Goal: Task Accomplishment & Management: Use online tool/utility

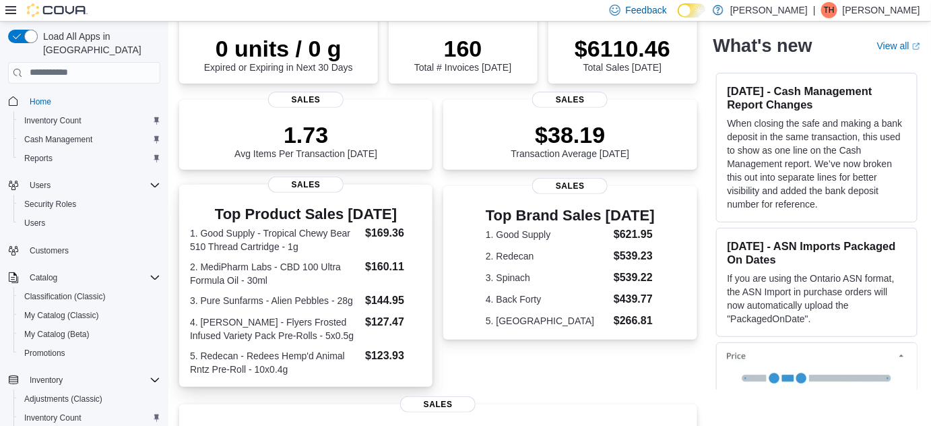
scroll to position [122, 0]
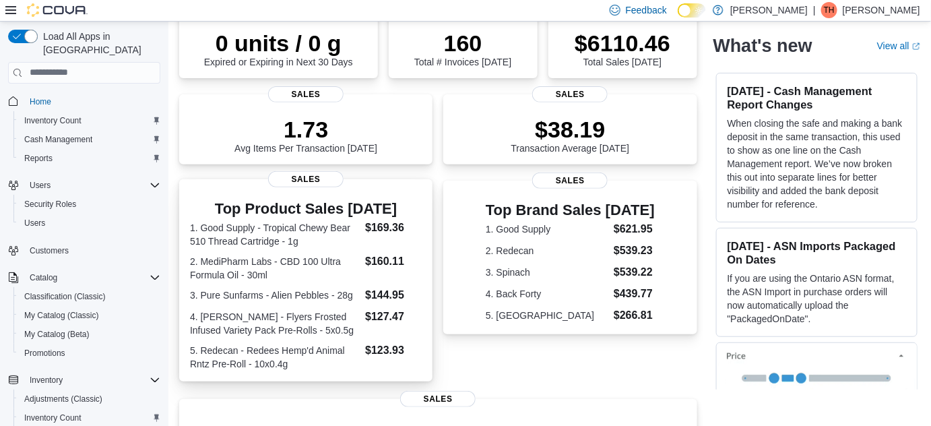
click at [215, 238] on dt "1. Good Supply - Tropical Chewy Bear 510 Thread Cartridge - 1g" at bounding box center [275, 234] width 170 height 27
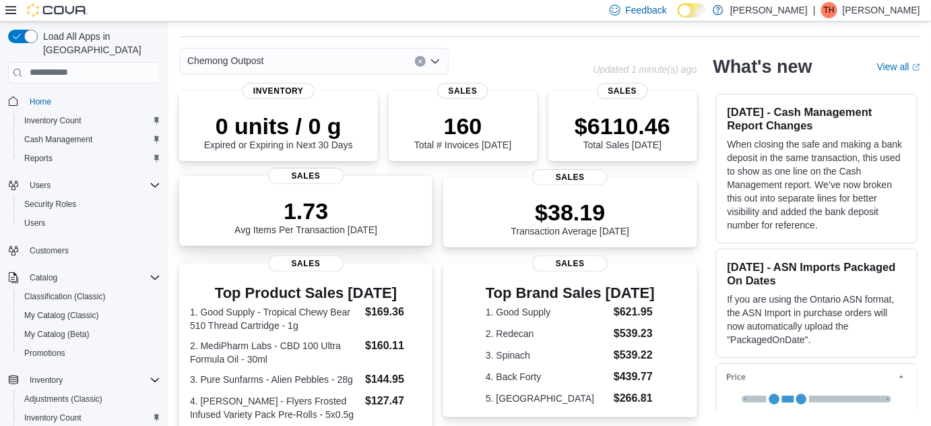
scroll to position [0, 0]
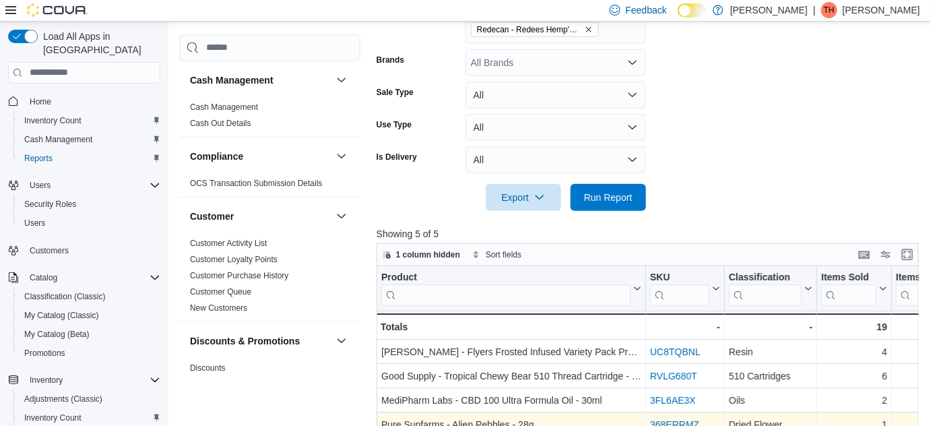
scroll to position [535, 0]
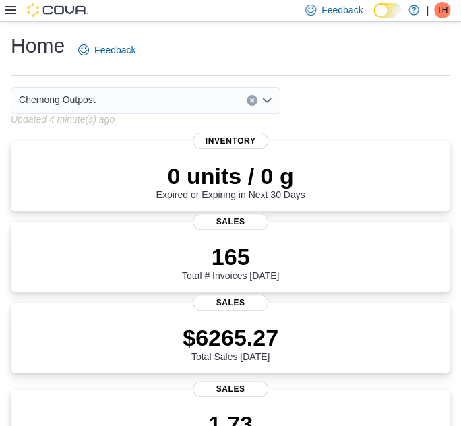
click at [8, 10] on icon at bounding box center [10, 10] width 11 height 8
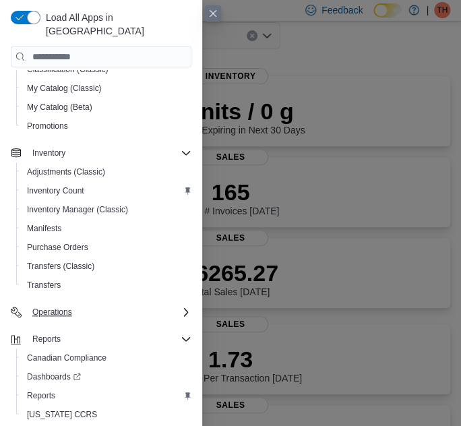
scroll to position [183, 0]
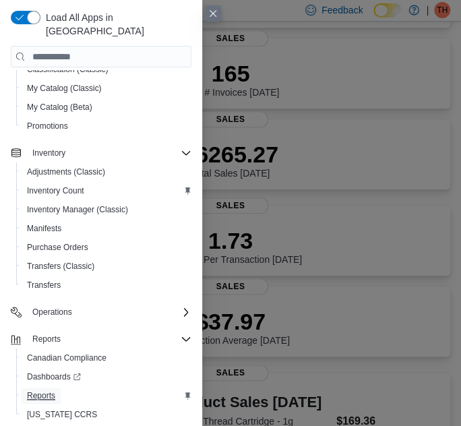
click at [33, 390] on span "Reports" at bounding box center [41, 395] width 28 height 11
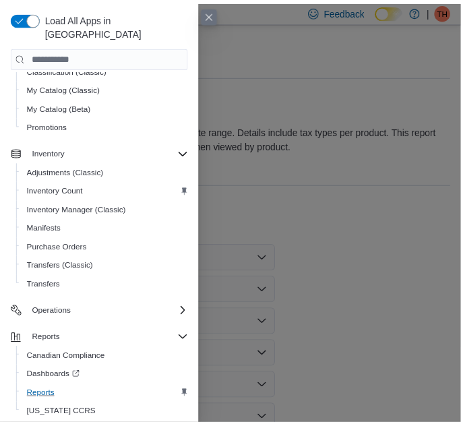
scroll to position [44, 0]
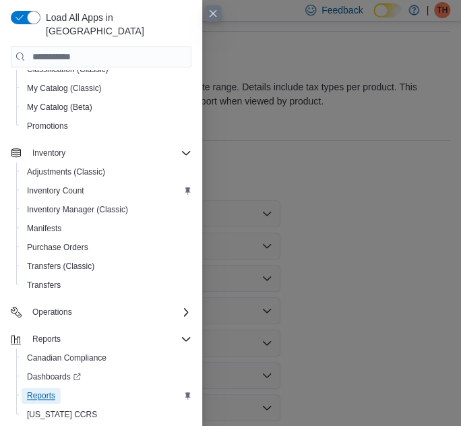
click at [46, 390] on span "Reports" at bounding box center [41, 395] width 28 height 11
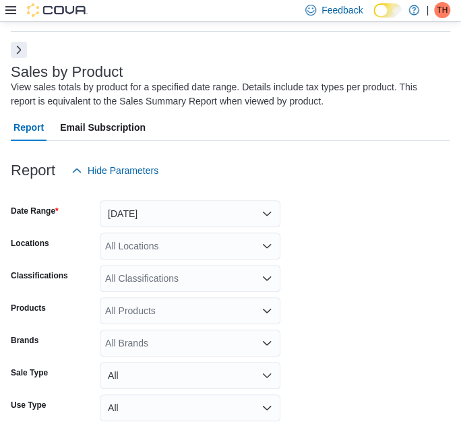
click at [18, 48] on button "Next" at bounding box center [19, 50] width 16 height 16
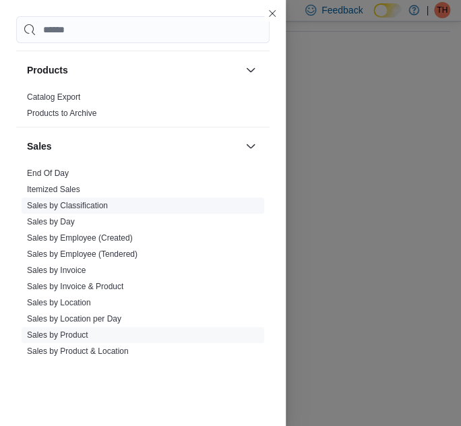
scroll to position [854, 0]
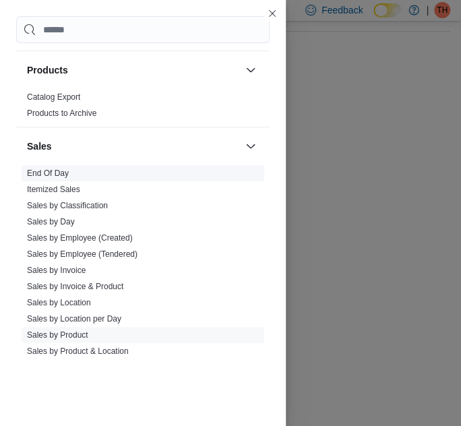
click at [65, 172] on link "End Of Day" at bounding box center [48, 172] width 42 height 9
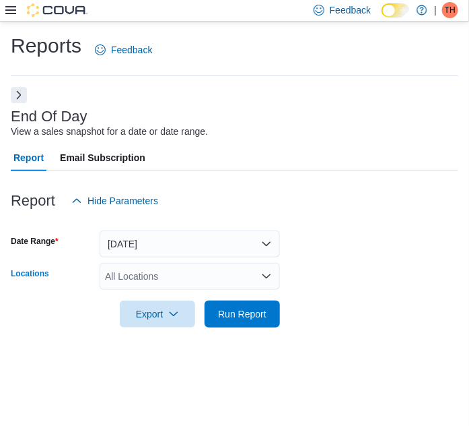
click at [267, 274] on icon "Open list of options" at bounding box center [266, 276] width 11 height 11
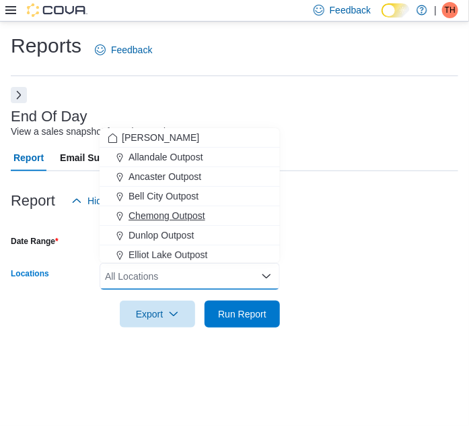
click at [189, 213] on span "Chemong Outpost" at bounding box center [167, 215] width 77 height 13
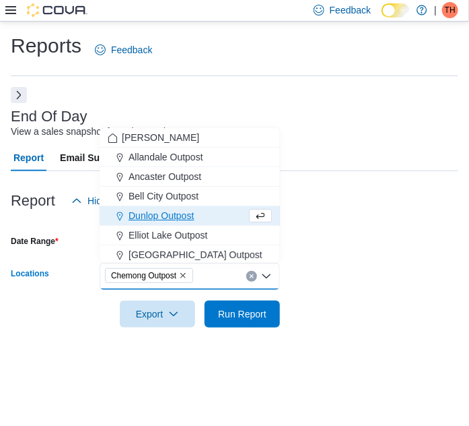
click at [368, 217] on div at bounding box center [235, 222] width 448 height 16
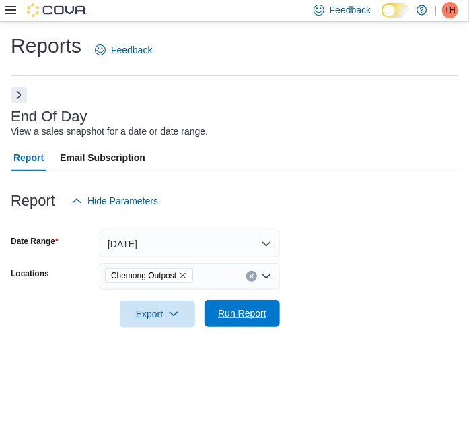
click at [255, 318] on span "Run Report" at bounding box center [242, 312] width 48 height 13
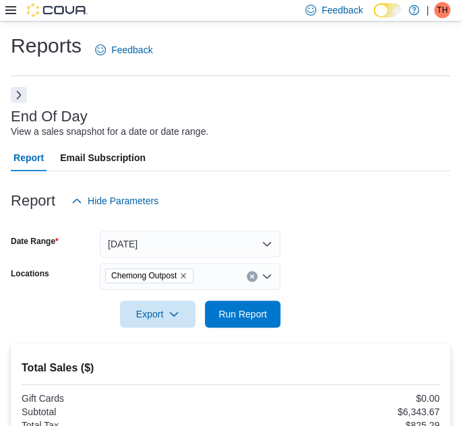
scroll to position [183, 0]
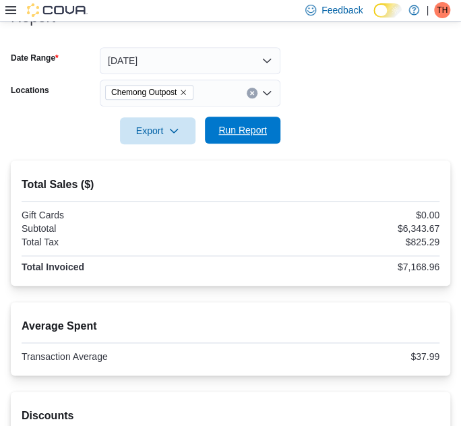
click at [250, 131] on span "Run Report" at bounding box center [242, 129] width 48 height 13
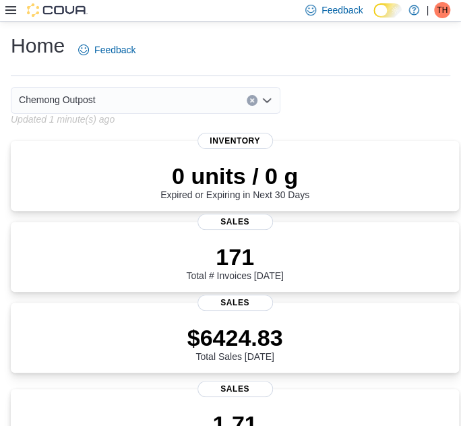
click at [7, 12] on icon at bounding box center [10, 10] width 11 height 11
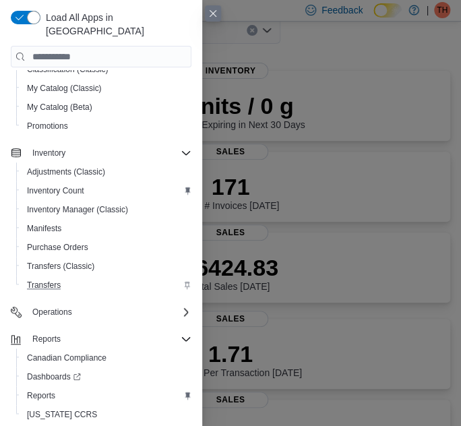
scroll to position [183, 0]
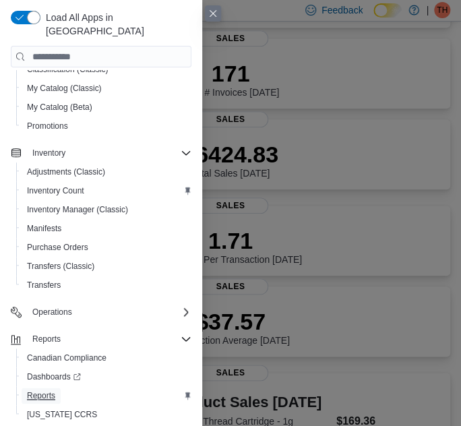
click at [48, 390] on span "Reports" at bounding box center [41, 395] width 28 height 11
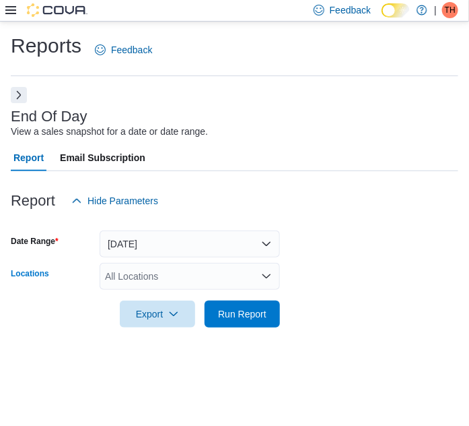
click at [267, 276] on icon "Open list of options" at bounding box center [267, 275] width 8 height 4
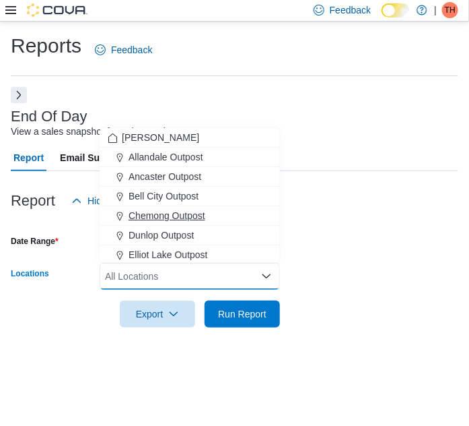
click at [178, 213] on span "Chemong Outpost" at bounding box center [167, 215] width 77 height 13
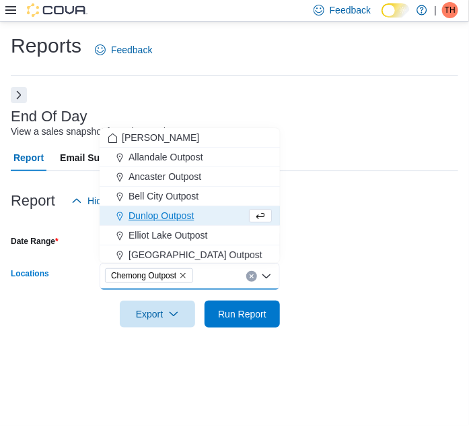
click at [442, 228] on div at bounding box center [235, 222] width 448 height 16
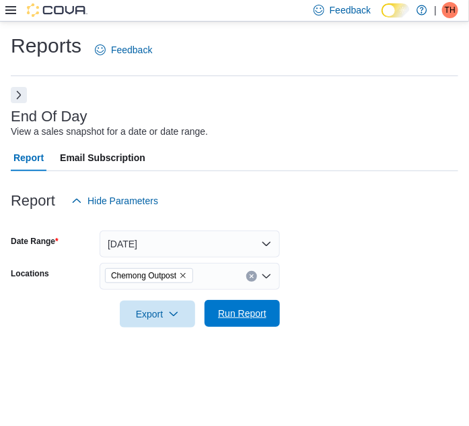
click at [264, 317] on span "Run Report" at bounding box center [242, 312] width 48 height 13
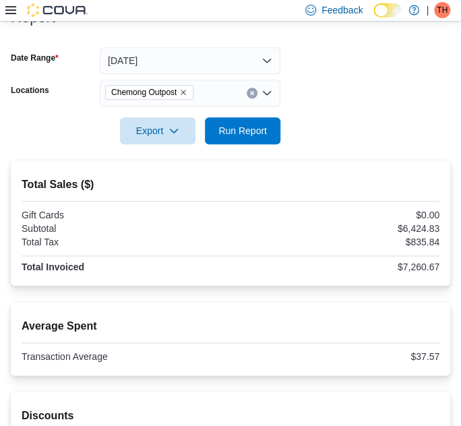
scroll to position [61, 0]
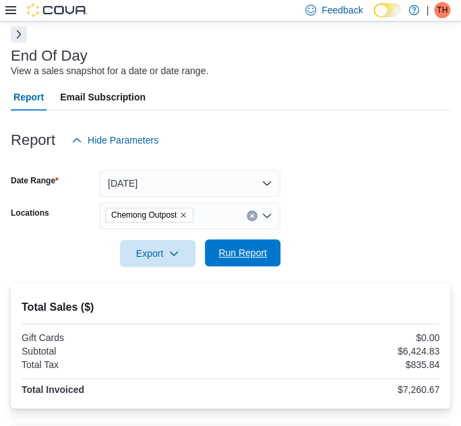
click at [261, 255] on span "Run Report" at bounding box center [242, 252] width 48 height 13
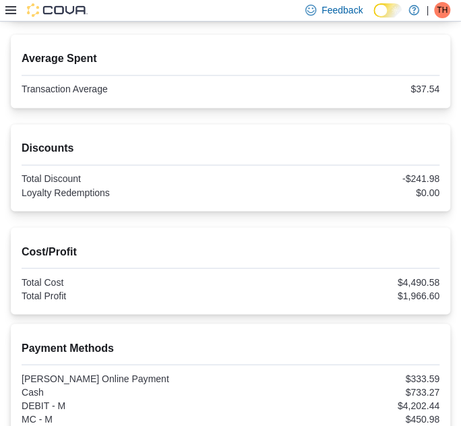
scroll to position [551, 0]
